Goal: Task Accomplishment & Management: Manage account settings

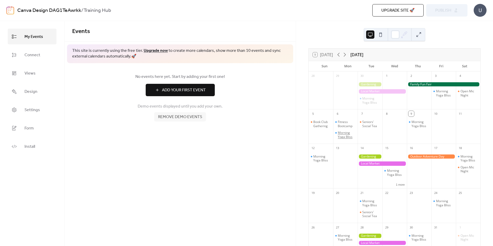
click at [356, 132] on div "Morning Yoga Bliss" at bounding box center [347, 135] width 18 height 8
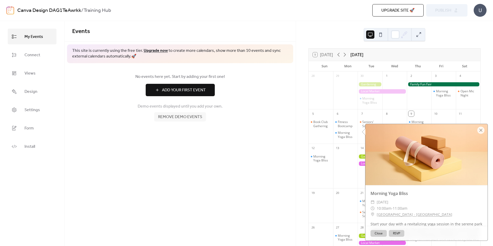
click at [290, 117] on div "No events here yet. Start by adding your first one! Add Your First Event Demo e…" at bounding box center [179, 97] width 231 height 69
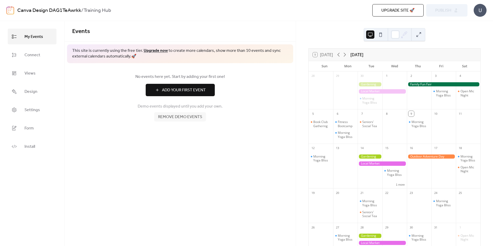
click at [418, 35] on button at bounding box center [419, 34] width 8 height 8
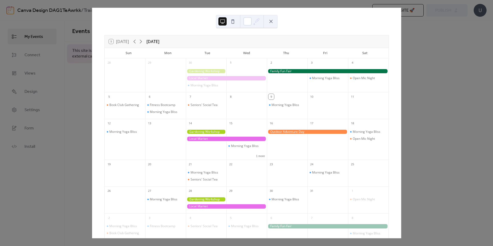
click at [234, 22] on button at bounding box center [233, 21] width 8 height 8
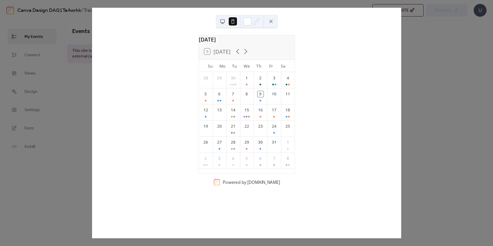
click at [225, 21] on button at bounding box center [222, 21] width 8 height 8
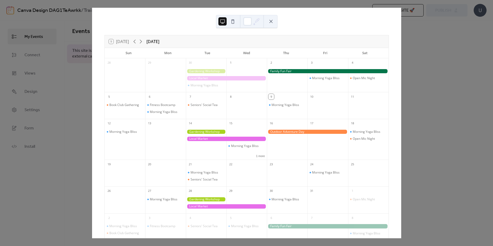
click at [204, 75] on div "Morning Yoga Bliss" at bounding box center [206, 79] width 40 height 24
click at [203, 70] on div at bounding box center [206, 71] width 40 height 4
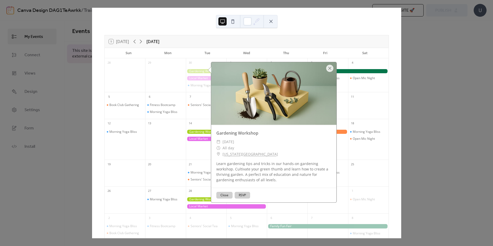
click at [223, 194] on button "Close" at bounding box center [224, 195] width 16 height 7
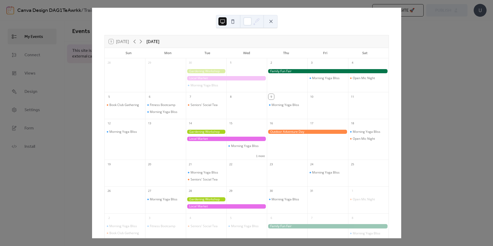
click at [401, 135] on div "9 [DATE] [DATE] Sun Mon Tue Wed Thu Fri Sat 28 29 30 Morning Yoga Bliss 1 2 3 M…" at bounding box center [246, 123] width 309 height 231
click at [268, 23] on button at bounding box center [271, 21] width 8 height 8
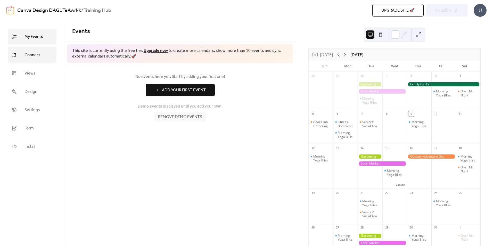
click at [40, 58] on link "Connect" at bounding box center [32, 55] width 49 height 16
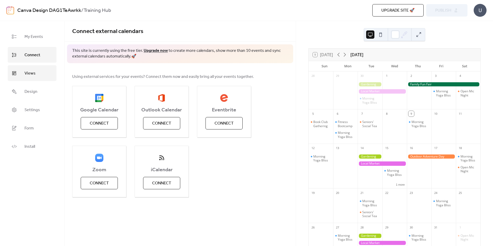
click at [36, 69] on link "Views" at bounding box center [32, 73] width 49 height 16
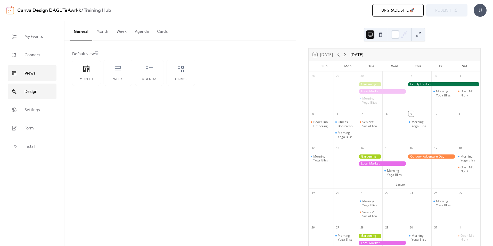
click at [32, 97] on link "Design" at bounding box center [32, 92] width 49 height 16
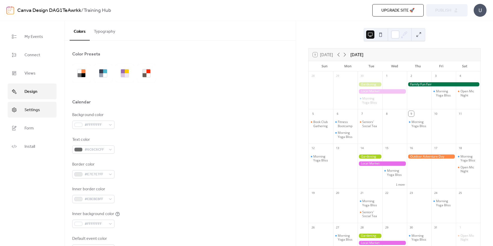
click at [31, 108] on span "Settings" at bounding box center [31, 110] width 15 height 8
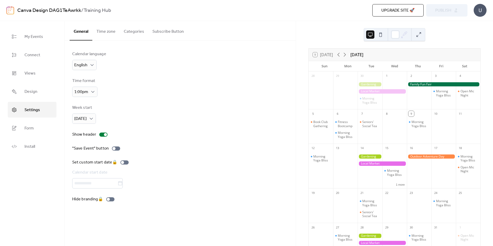
click at [32, 63] on ul "My Events Connect Views Design Settings Form Install" at bounding box center [32, 92] width 49 height 126
click at [36, 53] on span "Connect" at bounding box center [32, 55] width 16 height 8
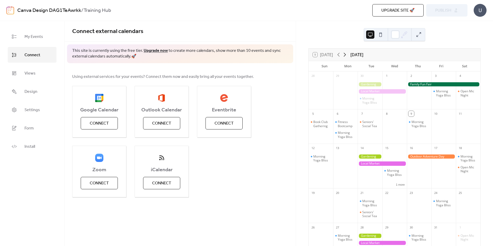
click at [343, 55] on icon at bounding box center [345, 55] width 6 height 6
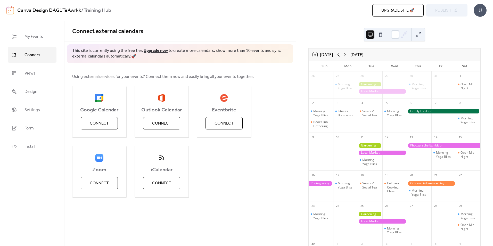
click at [338, 54] on icon at bounding box center [338, 55] width 6 height 6
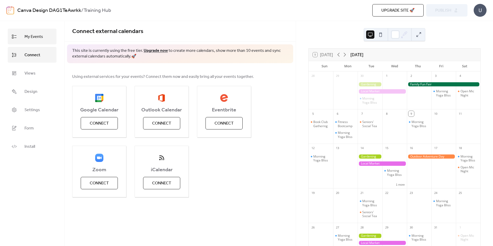
click at [35, 41] on link "My Events" at bounding box center [32, 37] width 49 height 16
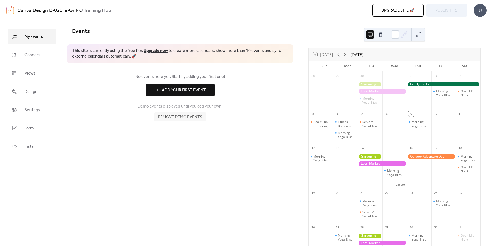
click at [169, 120] on span "Remove demo events" at bounding box center [180, 117] width 44 height 6
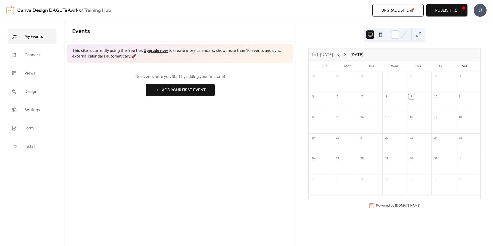
click at [171, 91] on span "Add Your First Event" at bounding box center [184, 90] width 44 height 6
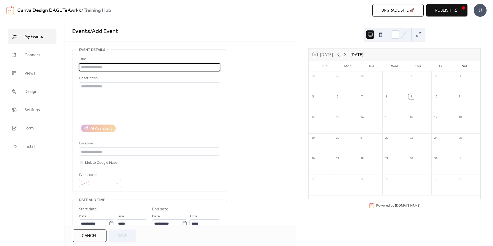
click at [104, 65] on input "text" at bounding box center [149, 67] width 141 height 8
type input "****"
click at [95, 153] on input "text" at bounding box center [149, 151] width 141 height 8
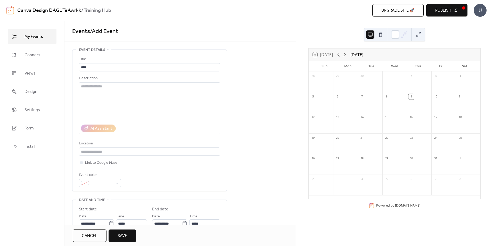
click at [126, 171] on div "Title **** Description AI Assistant Location Link to Google Maps Event color" at bounding box center [149, 121] width 141 height 131
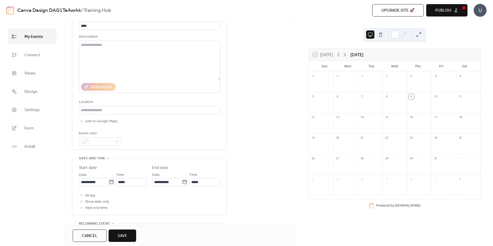
scroll to position [52, 0]
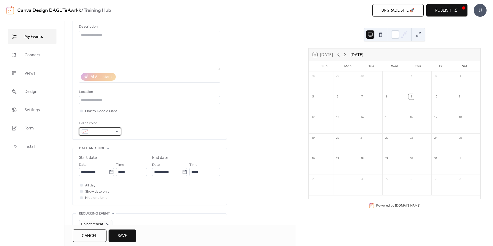
click at [115, 134] on div at bounding box center [100, 131] width 42 height 8
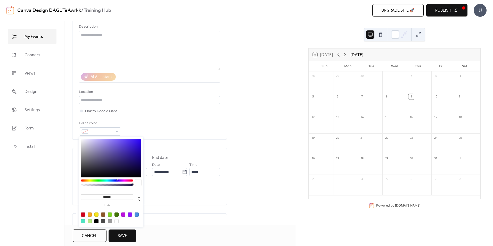
click at [84, 214] on div at bounding box center [83, 214] width 4 height 4
type input "*******"
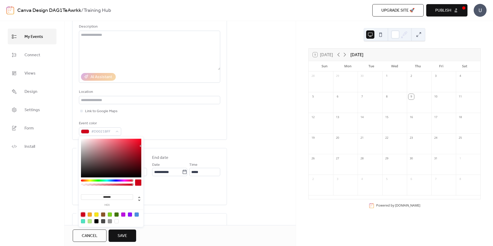
click at [57, 193] on div "My Events Connect Views Design Settings Form Install" at bounding box center [32, 133] width 64 height 225
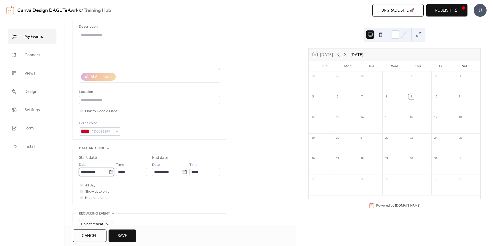
click at [106, 173] on input "**********" at bounding box center [94, 172] width 30 height 8
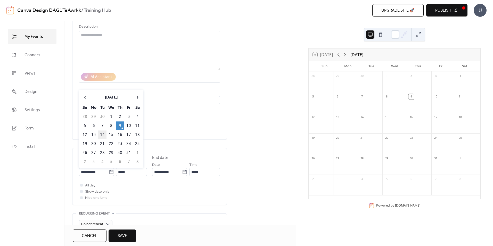
click at [102, 133] on td "14" at bounding box center [102, 134] width 8 height 9
type input "**********"
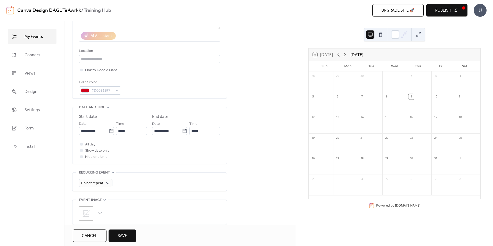
scroll to position [103, 0]
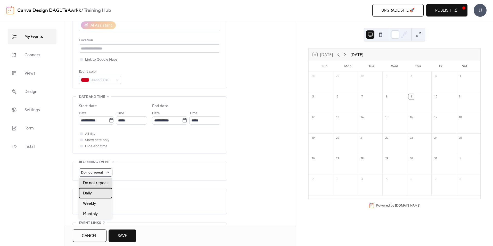
click at [98, 194] on div "Daily" at bounding box center [95, 193] width 33 height 10
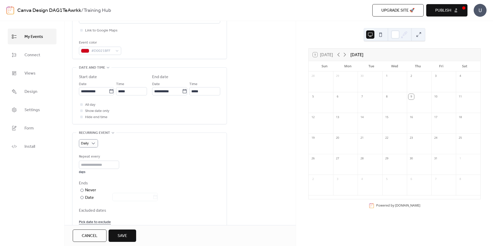
scroll to position [180, 0]
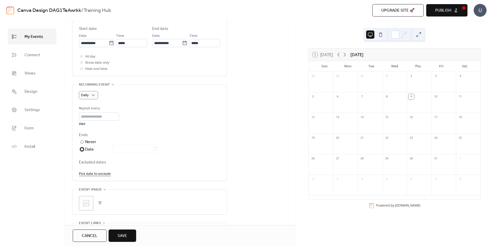
click at [91, 150] on div "Date" at bounding box center [121, 149] width 73 height 7
click at [139, 148] on input "text" at bounding box center [132, 149] width 40 height 8
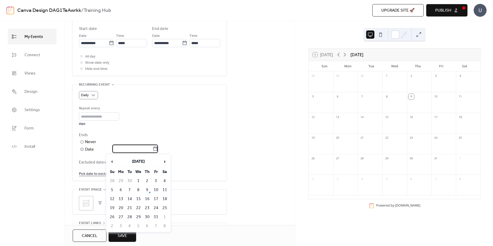
click at [158, 150] on icon at bounding box center [155, 148] width 5 height 5
click at [153, 150] on input "text" at bounding box center [132, 149] width 40 height 8
click at [146, 199] on td "16" at bounding box center [147, 199] width 8 height 9
type input "**********"
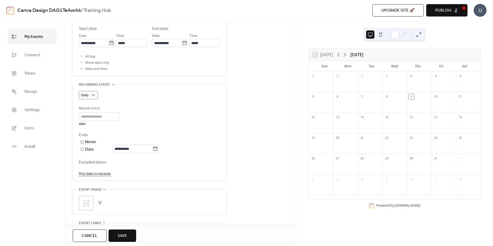
click at [210, 164] on span "Excluded dates" at bounding box center [149, 162] width 141 height 6
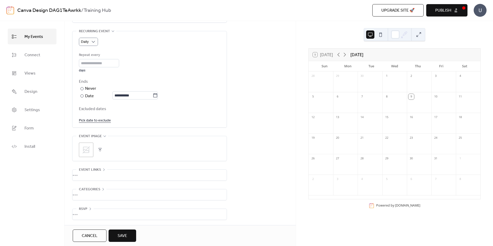
scroll to position [235, 0]
click at [120, 233] on span "Save" at bounding box center [123, 236] width 10 height 6
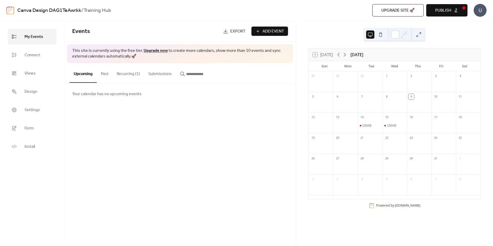
click at [437, 16] on button "Publish" at bounding box center [446, 10] width 41 height 12
click at [209, 115] on div "Events Export Add Event This site is currently using the free tier. Upgrade now…" at bounding box center [179, 133] width 231 height 225
click at [38, 38] on span "My Events" at bounding box center [33, 37] width 19 height 8
click at [168, 170] on div "Events Export Add Event This site is currently using the free tier. Upgrade now…" at bounding box center [179, 133] width 231 height 225
click at [47, 91] on link "Design" at bounding box center [32, 92] width 49 height 16
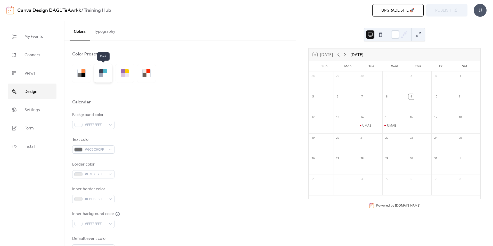
click at [106, 75] on div at bounding box center [105, 75] width 4 height 4
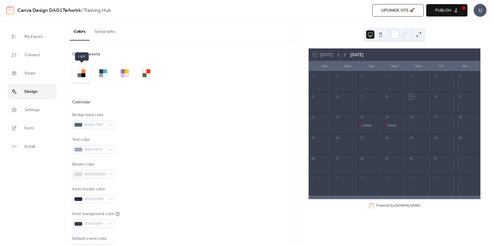
click at [81, 74] on div at bounding box center [83, 75] width 4 height 4
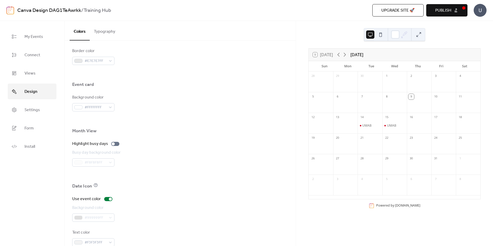
scroll to position [294, 0]
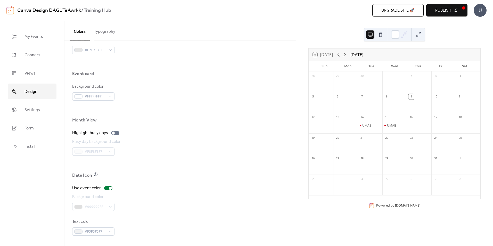
click at [178, 158] on div at bounding box center [180, 164] width 216 height 17
click at [373, 125] on div "UMAB" at bounding box center [370, 126] width 24 height 4
click at [275, 134] on div "Highlight busy days" at bounding box center [180, 133] width 216 height 6
click at [373, 98] on div "7" at bounding box center [370, 96] width 24 height 8
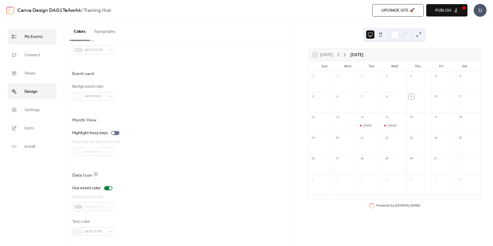
click at [32, 37] on span "My Events" at bounding box center [33, 37] width 19 height 8
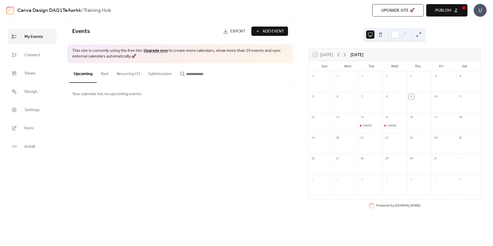
click at [264, 36] on div "Events Export Add Event" at bounding box center [179, 31] width 231 height 21
click at [264, 33] on span "Add Event" at bounding box center [273, 31] width 22 height 6
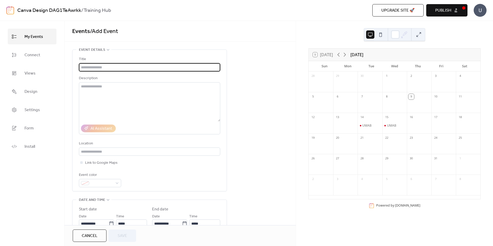
click at [103, 66] on input "text" at bounding box center [149, 67] width 141 height 8
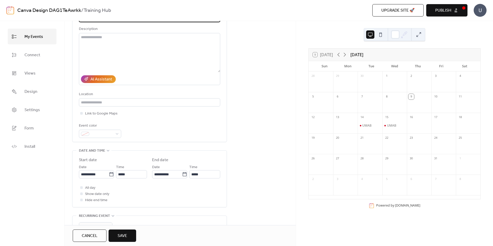
scroll to position [52, 0]
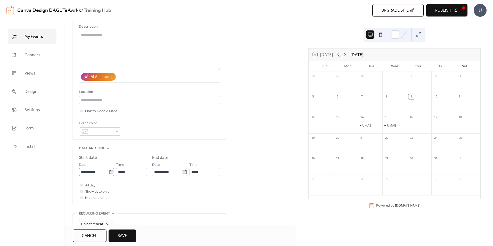
type input "**********"
click at [110, 172] on icon at bounding box center [111, 171] width 5 height 5
click at [109, 172] on input "**********" at bounding box center [94, 172] width 30 height 8
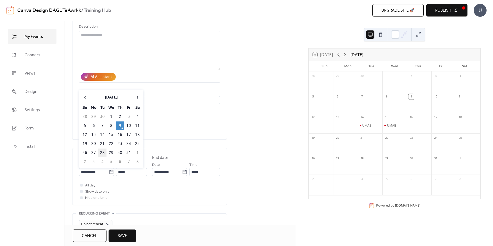
click at [101, 152] on td "28" at bounding box center [102, 153] width 8 height 9
type input "**********"
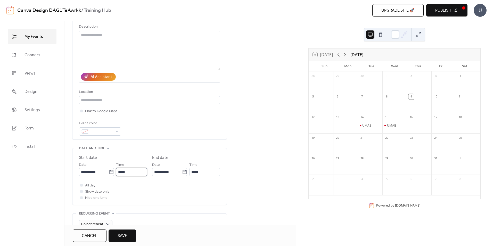
click at [142, 174] on input "*****" at bounding box center [131, 172] width 31 height 8
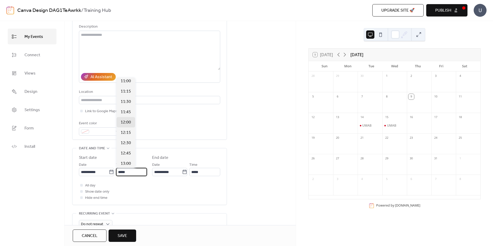
scroll to position [392, 0]
click at [126, 82] on span "09:30" at bounding box center [126, 83] width 10 height 6
type input "*****"
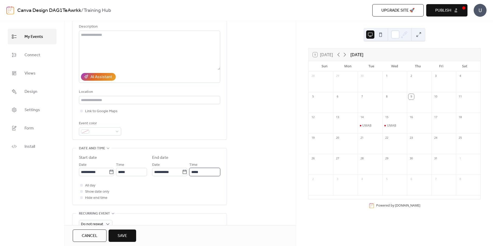
click at [207, 172] on input "*****" at bounding box center [204, 172] width 31 height 8
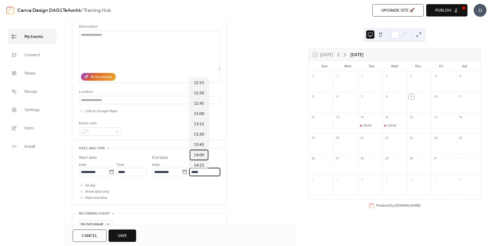
click at [202, 155] on span "14:00" at bounding box center [199, 155] width 10 height 6
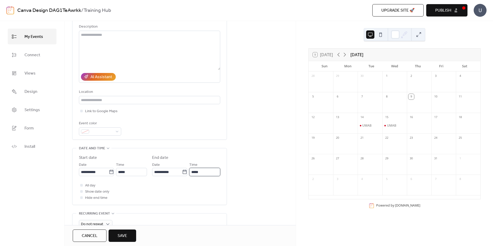
click at [203, 171] on input "*****" at bounding box center [204, 172] width 31 height 8
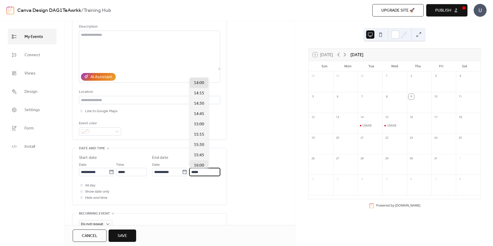
scroll to position [253, 0]
click at [200, 109] on span "16:30" at bounding box center [199, 109] width 10 height 6
type input "*****"
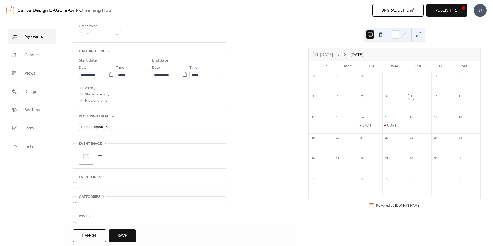
scroll to position [158, 0]
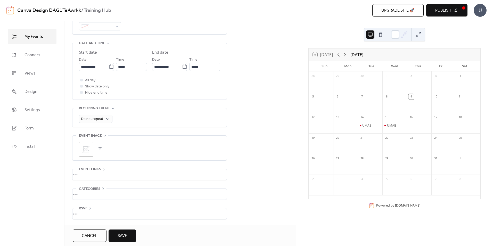
click at [89, 147] on icon at bounding box center [86, 149] width 8 height 8
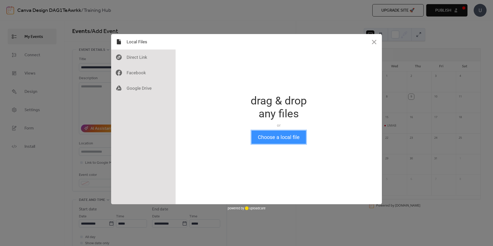
click at [286, 142] on button "Choose a local file" at bounding box center [278, 136] width 55 height 13
click at [372, 42] on button "Close" at bounding box center [373, 41] width 15 height 15
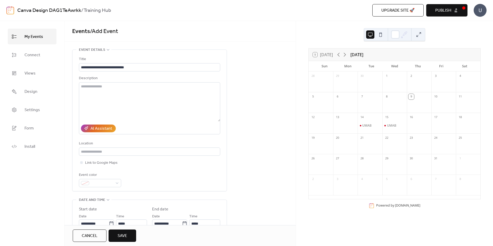
click at [122, 236] on span "Save" at bounding box center [123, 236] width 10 height 6
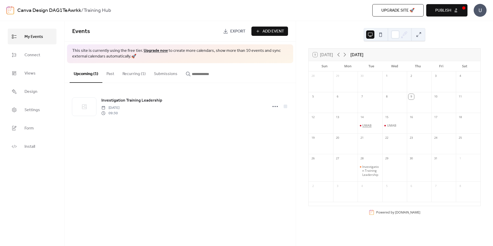
click at [370, 126] on div "UMAB" at bounding box center [366, 126] width 9 height 4
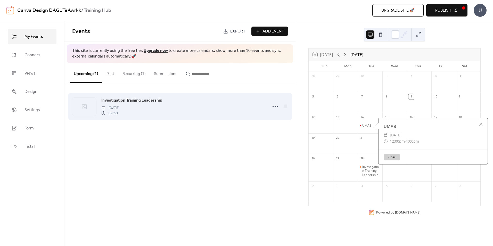
click at [119, 110] on span "[DATE]" at bounding box center [110, 107] width 18 height 5
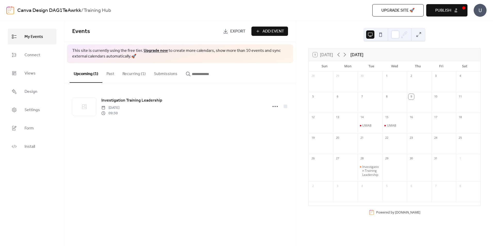
click at [134, 75] on button "Recurring (1)" at bounding box center [133, 72] width 31 height 19
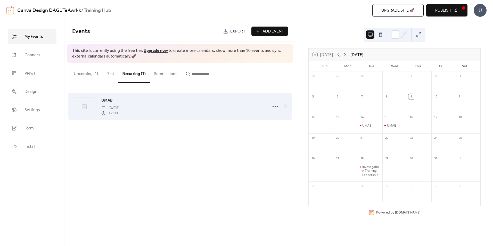
click at [114, 105] on span "[DATE]" at bounding box center [110, 107] width 18 height 5
click at [273, 106] on circle at bounding box center [273, 106] width 1 height 1
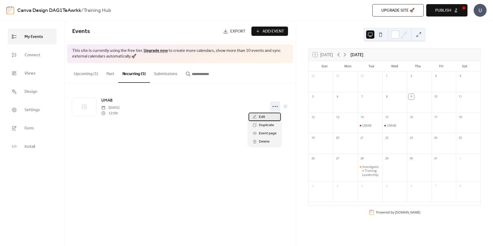
click at [272, 114] on div "Edit" at bounding box center [265, 117] width 32 height 8
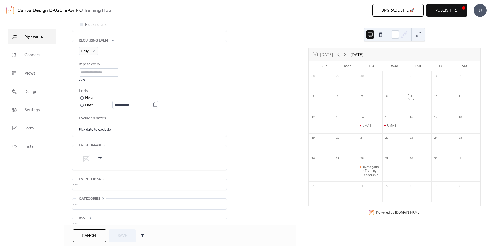
scroll to position [235, 0]
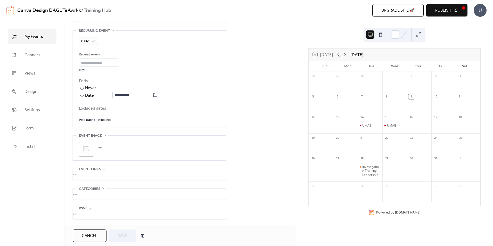
click at [85, 139] on div ";" at bounding box center [149, 148] width 141 height 25
click at [90, 148] on icon at bounding box center [86, 149] width 8 height 8
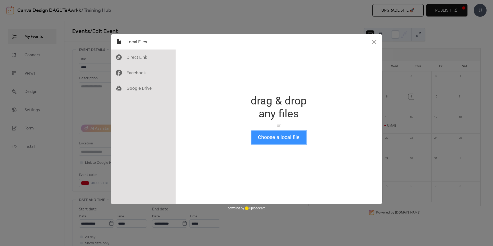
click at [280, 138] on button "Choose a local file" at bounding box center [278, 136] width 55 height 13
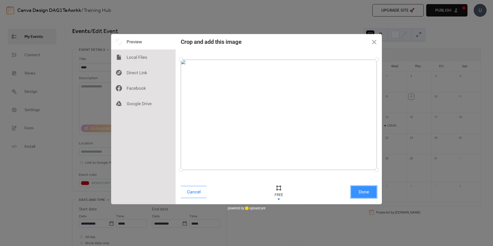
click at [371, 187] on button "Done" at bounding box center [364, 192] width 26 height 12
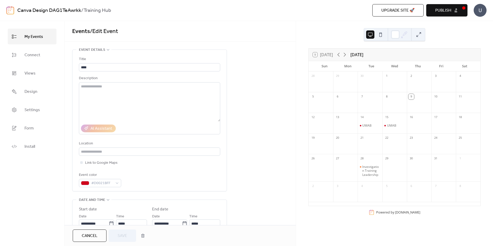
click at [454, 6] on button "Publish" at bounding box center [446, 10] width 41 height 12
click at [126, 236] on span "Save" at bounding box center [123, 236] width 10 height 6
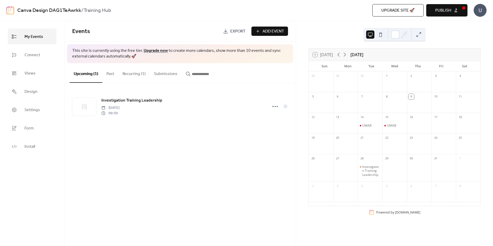
click at [450, 17] on div "Canva Design DAG1TeAwrkk / Training Hub Upgrade site 🚀 Preview Publish U" at bounding box center [246, 10] width 480 height 21
click at [450, 16] on button "Publish" at bounding box center [446, 10] width 41 height 12
click at [141, 75] on button "Recurring (1)" at bounding box center [133, 72] width 31 height 19
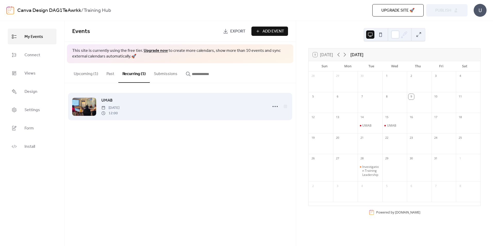
click at [115, 112] on span "12:00" at bounding box center [110, 113] width 18 height 5
click at [276, 107] on icon at bounding box center [275, 106] width 8 height 8
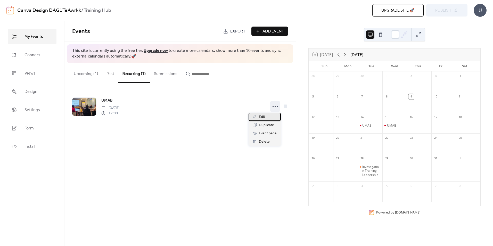
click at [263, 117] on span "Edit" at bounding box center [262, 117] width 6 height 6
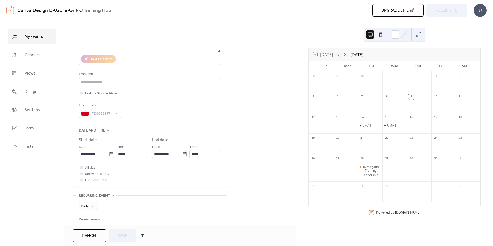
scroll to position [77, 0]
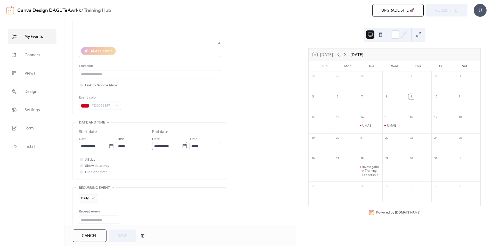
click at [185, 147] on icon at bounding box center [184, 146] width 5 height 5
click at [182, 147] on input "**********" at bounding box center [167, 146] width 30 height 8
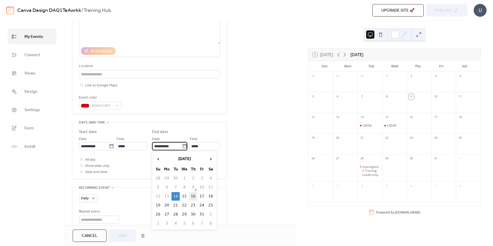
click at [190, 198] on td "16" at bounding box center [193, 196] width 8 height 9
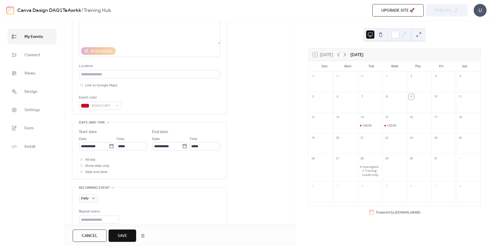
type input "**********"
click at [128, 236] on button "Save" at bounding box center [123, 235] width 28 height 12
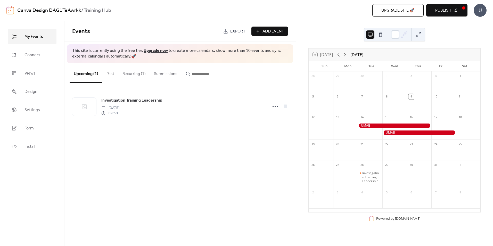
click at [436, 10] on span "Publish" at bounding box center [443, 10] width 16 height 6
click at [218, 196] on div "Events Export Add Event This site is currently using the free tier. Upgrade now…" at bounding box center [179, 133] width 231 height 225
click at [264, 125] on div "Investigation Training Leadership [DATE] 09:30" at bounding box center [179, 106] width 231 height 47
click at [137, 73] on button "Recurring (1)" at bounding box center [133, 72] width 31 height 19
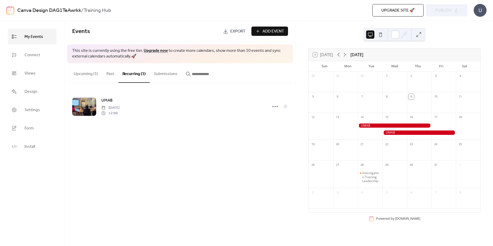
click at [79, 77] on button "Upcoming (1)" at bounding box center [86, 72] width 33 height 19
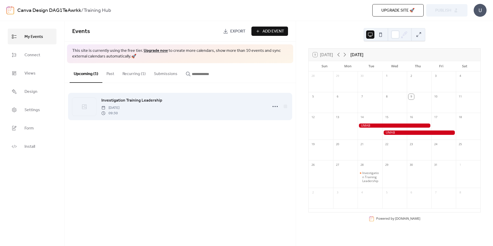
click at [119, 106] on span "[DATE]" at bounding box center [110, 107] width 18 height 5
click at [276, 108] on icon at bounding box center [275, 106] width 8 height 8
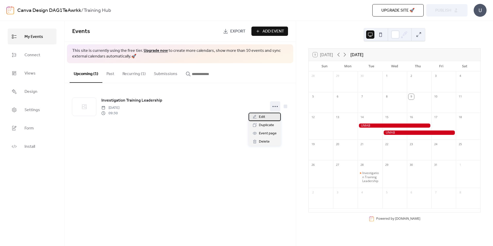
click at [267, 118] on div "Edit" at bounding box center [265, 117] width 32 height 8
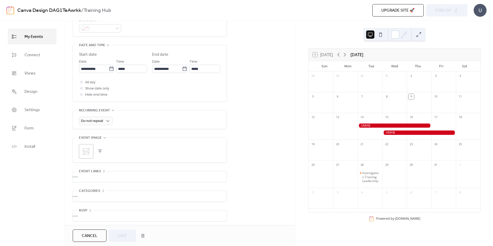
scroll to position [158, 0]
drag, startPoint x: 93, startPoint y: 176, endPoint x: 82, endPoint y: 174, distance: 11.5
click at [93, 176] on div "•••" at bounding box center [149, 174] width 154 height 11
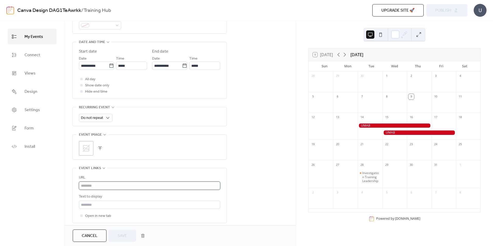
click at [101, 183] on input "text" at bounding box center [149, 186] width 141 height 8
click at [113, 187] on input "text" at bounding box center [149, 186] width 141 height 8
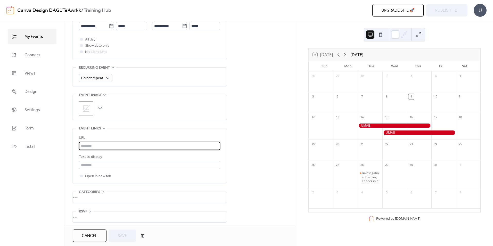
scroll to position [202, 0]
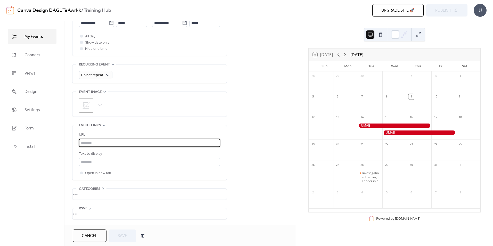
click at [110, 143] on input "text" at bounding box center [149, 143] width 141 height 8
type input "*"
type input "**********"
click at [125, 236] on span "Save" at bounding box center [123, 236] width 10 height 6
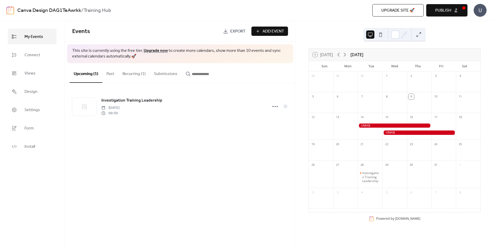
click at [158, 179] on div "Events Export Add Event This site is currently using the free tier. Upgrade now…" at bounding box center [179, 133] width 231 height 225
click at [134, 69] on button "Recurring (1)" at bounding box center [133, 72] width 31 height 19
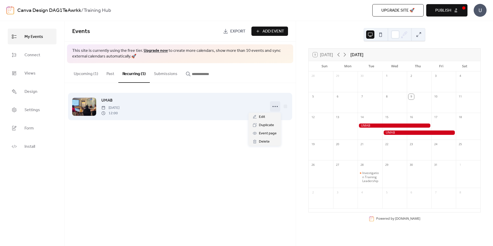
click at [271, 106] on icon at bounding box center [275, 106] width 8 height 8
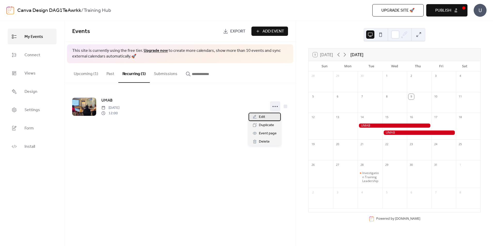
click at [272, 119] on div "Edit" at bounding box center [265, 117] width 32 height 8
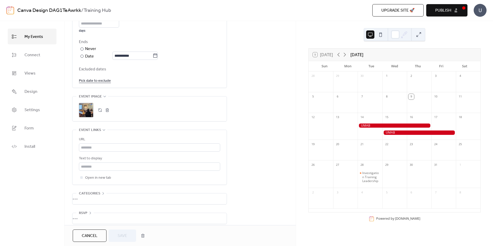
scroll to position [279, 0]
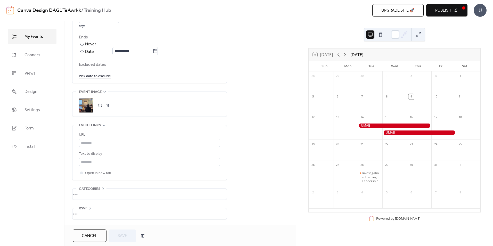
click at [94, 133] on div "URL" at bounding box center [149, 135] width 140 height 6
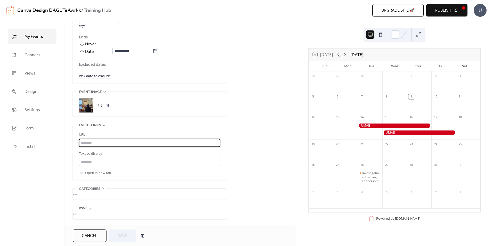
click at [97, 139] on input "text" at bounding box center [149, 143] width 141 height 8
type input "**********"
click at [114, 232] on button "Save" at bounding box center [123, 235] width 28 height 12
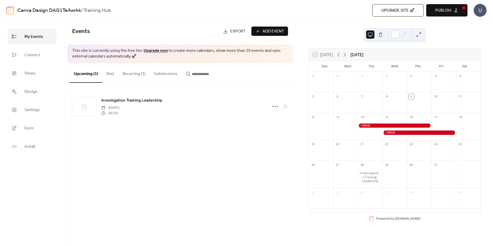
click at [440, 10] on span "Publish" at bounding box center [443, 10] width 16 height 6
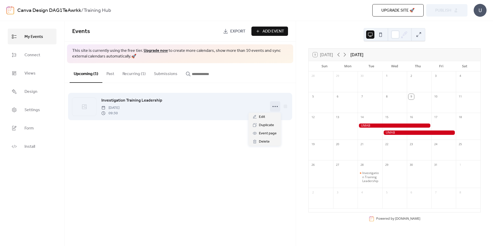
click at [273, 108] on icon at bounding box center [275, 106] width 8 height 8
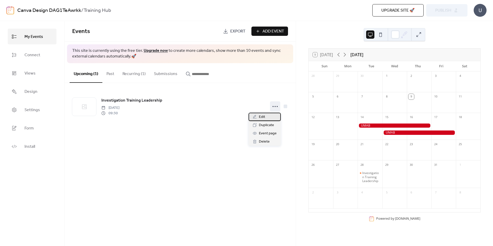
click at [267, 116] on div "Edit" at bounding box center [265, 117] width 32 height 8
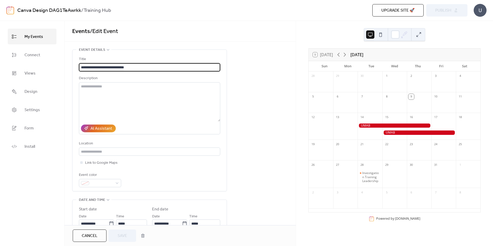
scroll to position [202, 0]
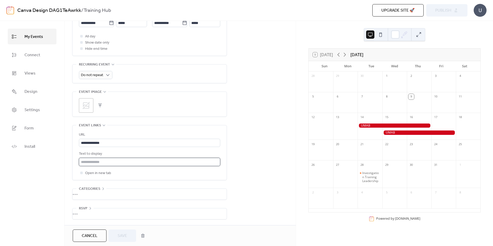
click at [117, 158] on input "text" at bounding box center [149, 162] width 141 height 8
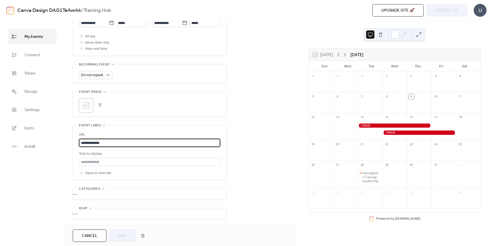
click at [116, 143] on input "**********" at bounding box center [149, 143] width 141 height 8
drag, startPoint x: 116, startPoint y: 143, endPoint x: 52, endPoint y: 137, distance: 63.7
click at [52, 137] on div "**********" at bounding box center [246, 133] width 493 height 225
click at [265, 167] on div "**********" at bounding box center [179, 37] width 231 height 376
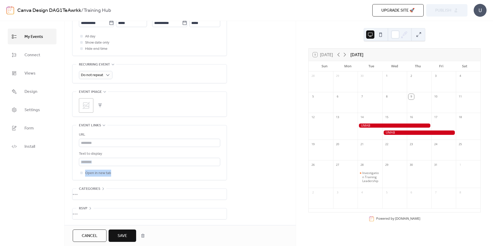
click at [119, 237] on span "Save" at bounding box center [123, 236] width 10 height 6
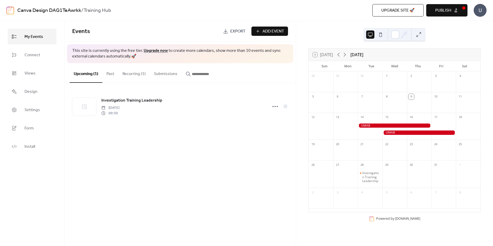
click at [127, 74] on button "Recurring (1)" at bounding box center [133, 72] width 31 height 19
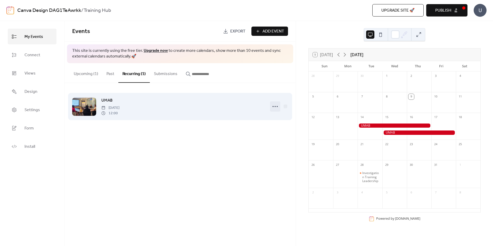
click at [272, 106] on icon at bounding box center [275, 106] width 8 height 8
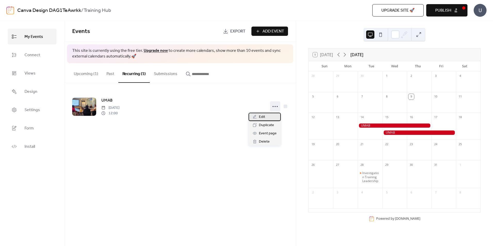
click at [263, 118] on span "Edit" at bounding box center [262, 117] width 6 height 6
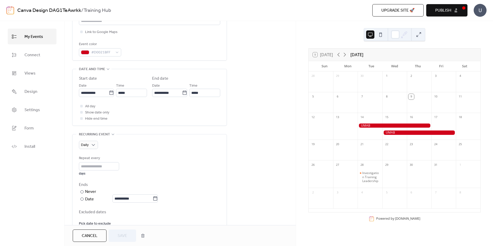
scroll to position [279, 0]
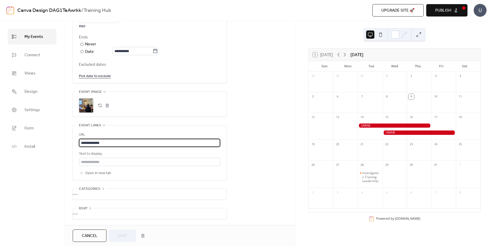
drag, startPoint x: 90, startPoint y: 143, endPoint x: 64, endPoint y: 143, distance: 26.3
click at [64, 143] on div "**********" at bounding box center [246, 133] width 493 height 225
click at [132, 236] on button "Save" at bounding box center [123, 235] width 28 height 12
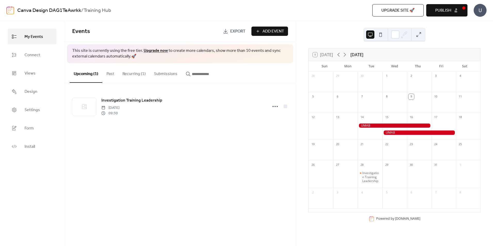
click at [152, 223] on div "Events Export Add Event This site is currently using the free tier. Upgrade now…" at bounding box center [179, 133] width 231 height 225
click at [19, 56] on link "Connect" at bounding box center [32, 55] width 49 height 16
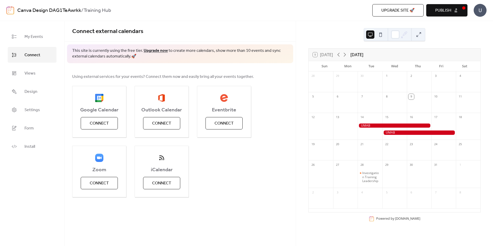
click at [251, 190] on div "Google Calendar Connect Outlook Calendar Connect Eventbrite Connect Zoom Connec…" at bounding box center [180, 141] width 216 height 111
click at [234, 165] on div "Google Calendar Connect Outlook Calendar Connect Eventbrite Connect Zoom Connec…" at bounding box center [180, 141] width 216 height 111
click at [438, 15] on button "Publish" at bounding box center [446, 10] width 41 height 12
